Goal: Task Accomplishment & Management: Manage account settings

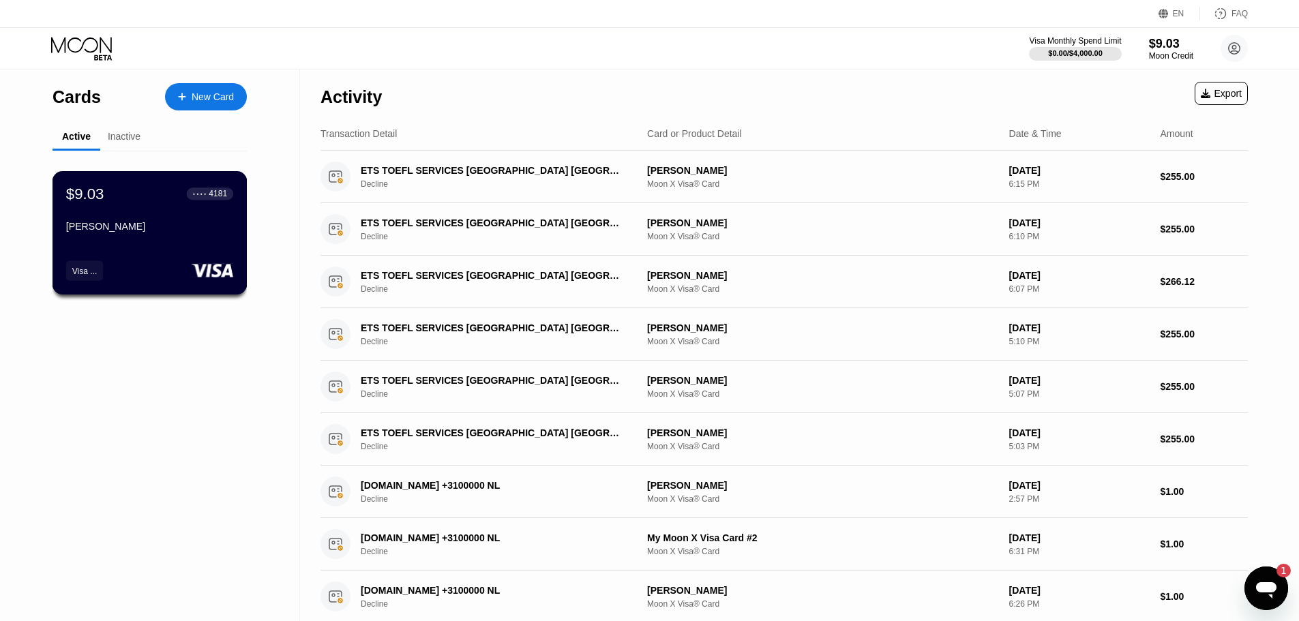
click at [132, 232] on div "Morteza Pasehvar" at bounding box center [149, 226] width 167 height 11
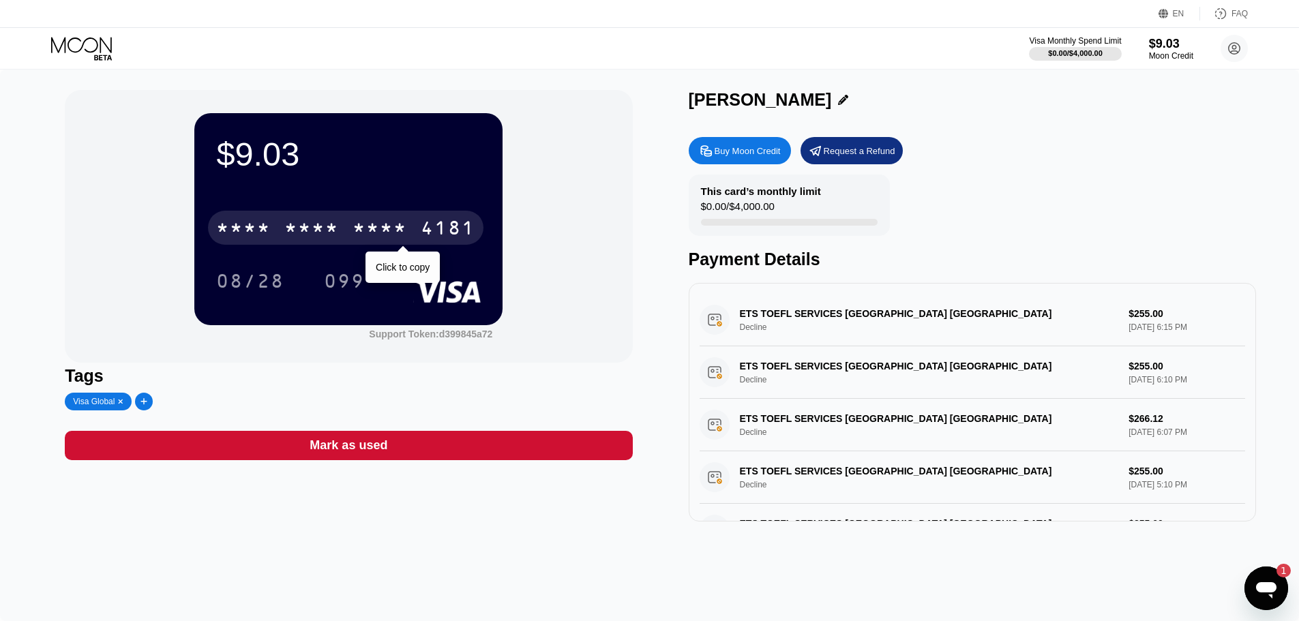
click at [401, 254] on div "* * * * * * * * * * * * 4181 Click to copy 08/28 099" at bounding box center [348, 240] width 265 height 80
click at [394, 237] on div "* * * *" at bounding box center [379, 230] width 55 height 22
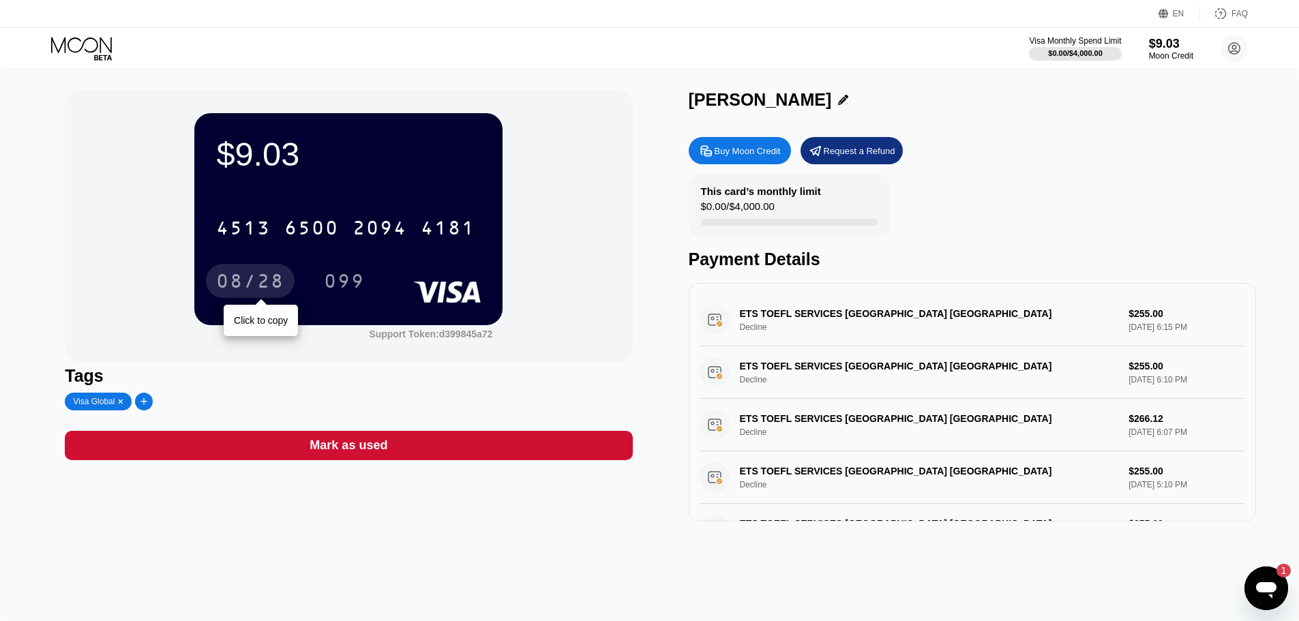
click at [273, 288] on div "08/28" at bounding box center [250, 283] width 68 height 22
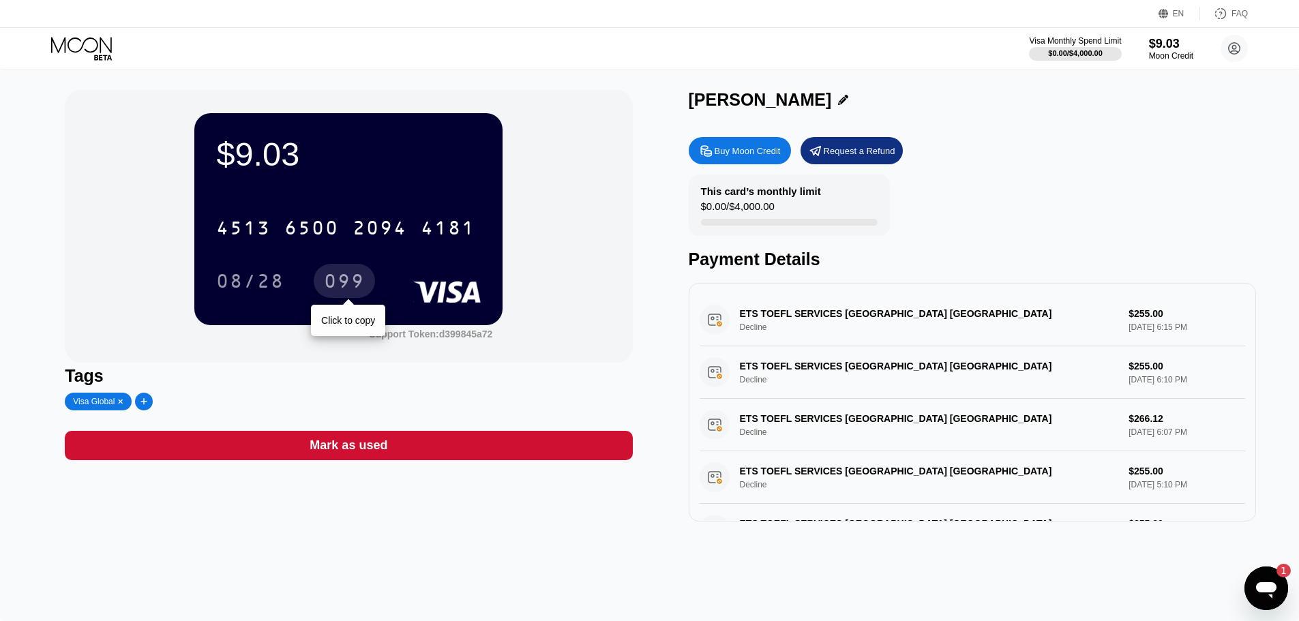
click at [328, 282] on div "099" at bounding box center [344, 283] width 41 height 22
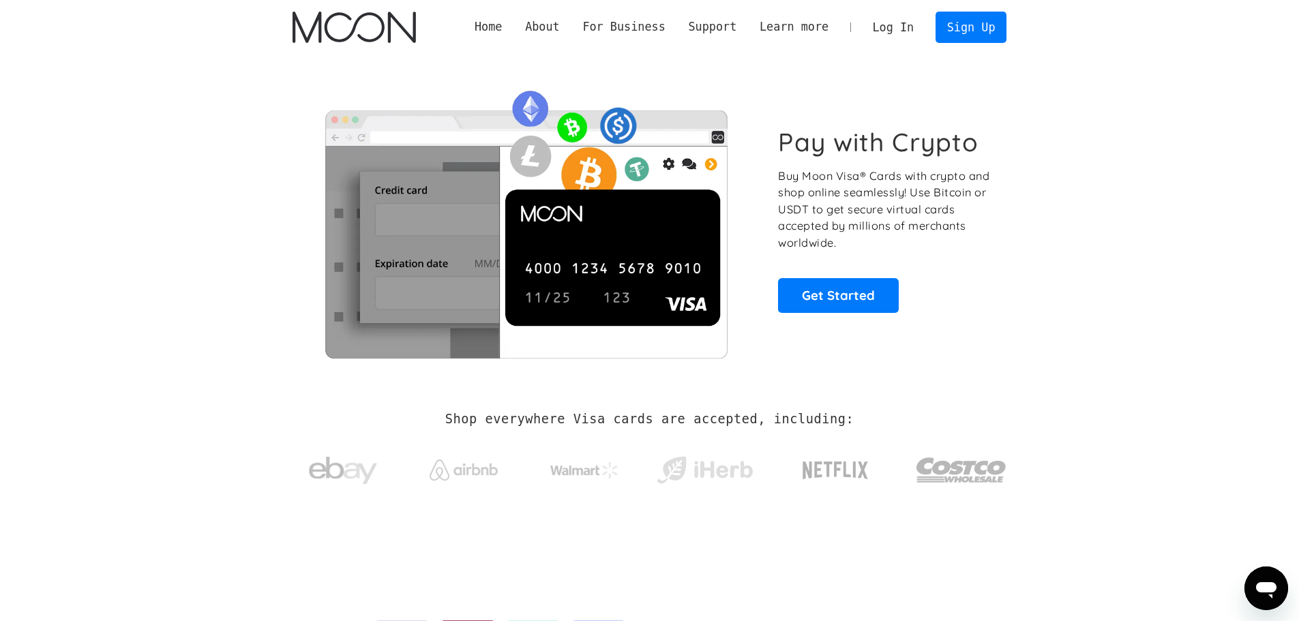
click at [899, 23] on link "Log In" at bounding box center [893, 27] width 64 height 30
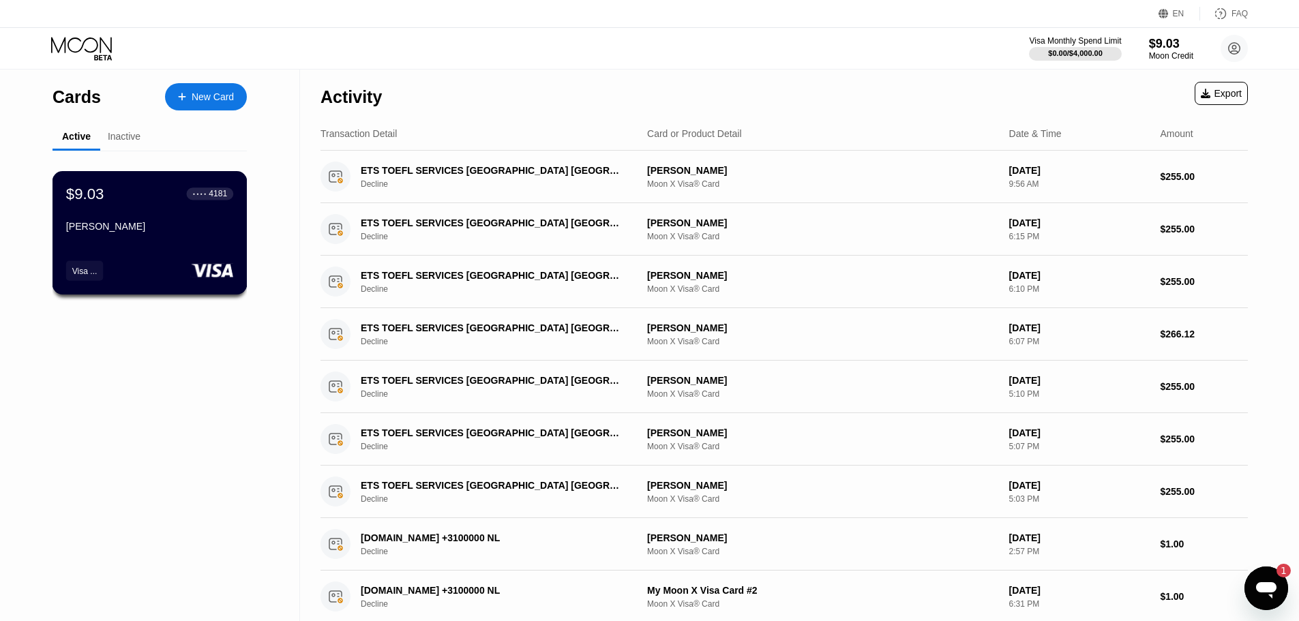
click at [146, 211] on div "$9.03 ● ● ● ● 4181 [PERSON_NAME]" at bounding box center [149, 211] width 167 height 52
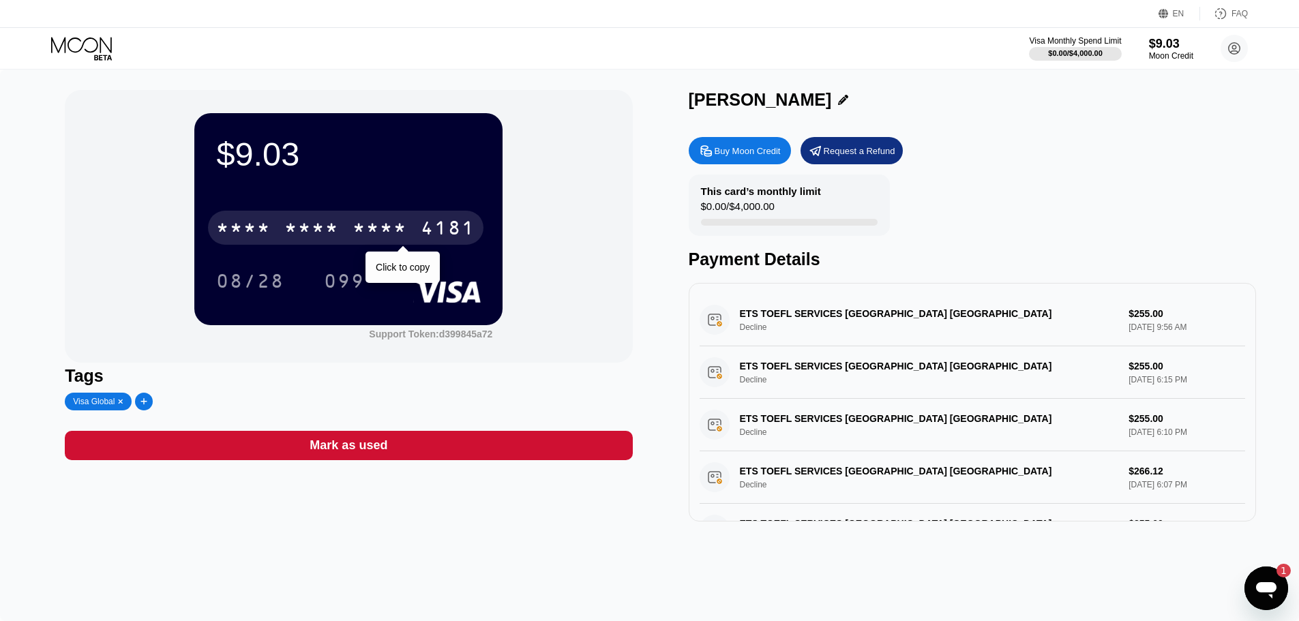
click at [299, 231] on div "* * * *" at bounding box center [311, 230] width 55 height 22
